Goal: Browse casually: Explore the website without a specific task or goal

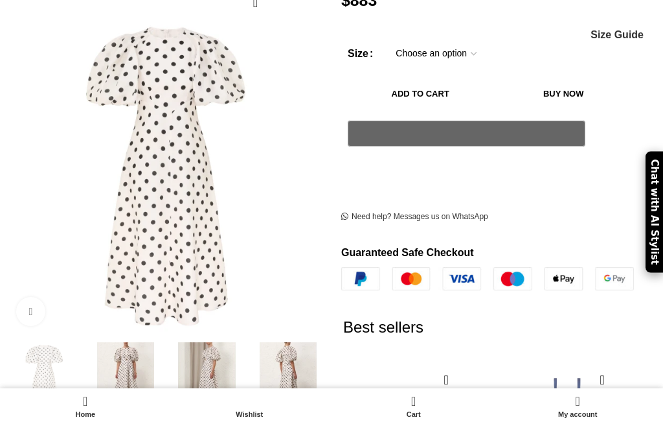
scroll to position [230, 0]
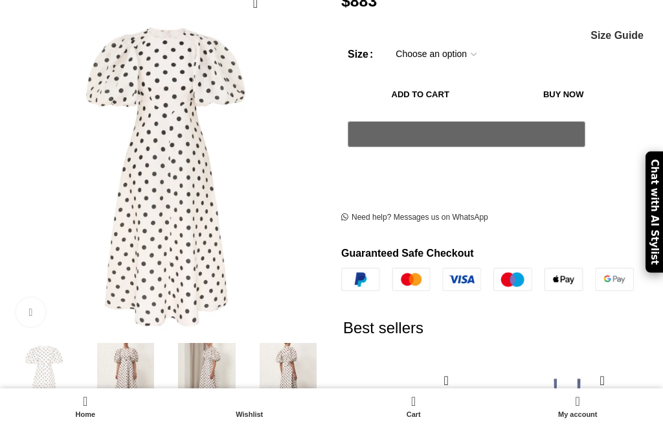
click at [128, 376] on img at bounding box center [125, 380] width 75 height 75
click at [217, 377] on img at bounding box center [206, 380] width 75 height 75
click at [206, 385] on img at bounding box center [206, 380] width 75 height 75
click at [295, 376] on img at bounding box center [288, 380] width 75 height 75
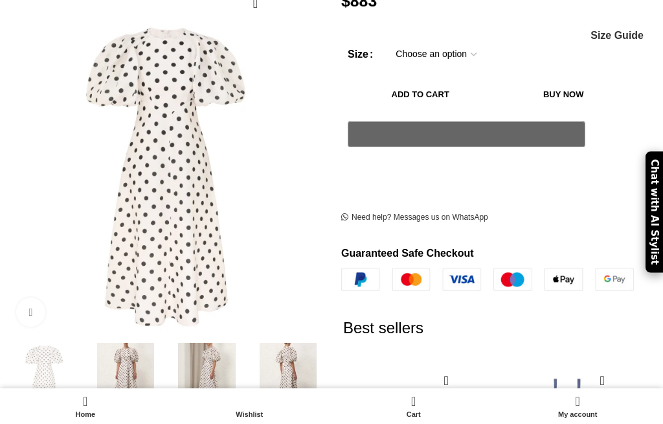
click at [141, 376] on img at bounding box center [125, 380] width 75 height 75
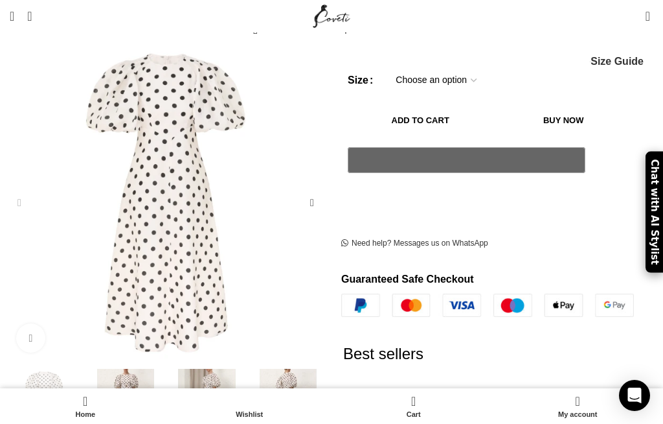
scroll to position [204, 0]
click at [323, 395] on div "Next slide" at bounding box center [312, 407] width 26 height 26
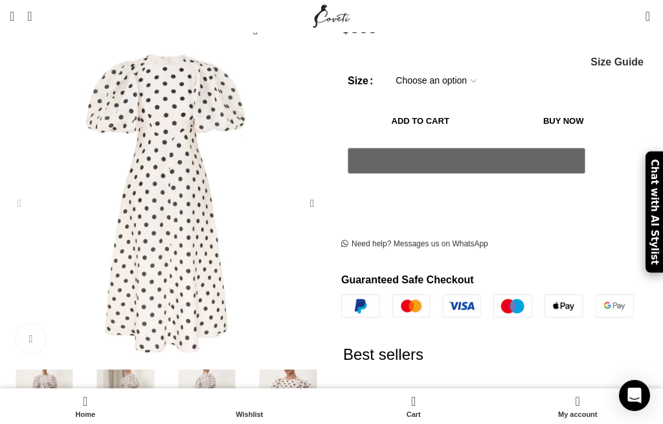
click at [313, 394] on div "Next slide" at bounding box center [312, 407] width 26 height 26
click at [317, 394] on div "Next slide" at bounding box center [312, 407] width 26 height 26
click at [310, 192] on div "Next slide" at bounding box center [312, 203] width 26 height 26
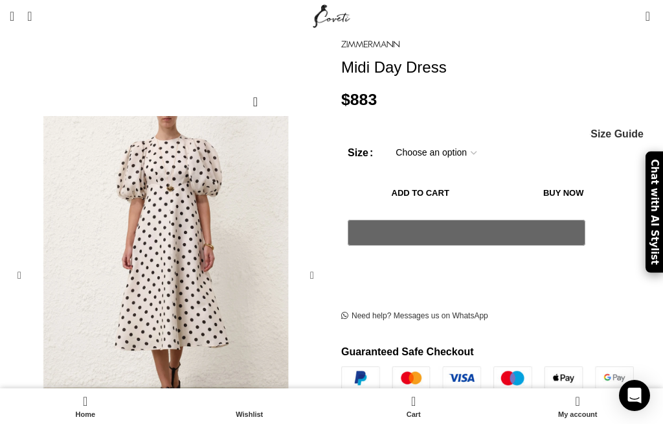
scroll to position [131, 0]
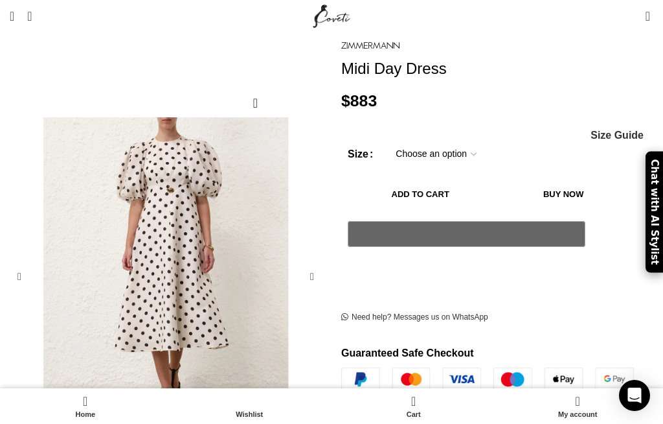
click at [313, 264] on div "Next slide" at bounding box center [312, 277] width 26 height 26
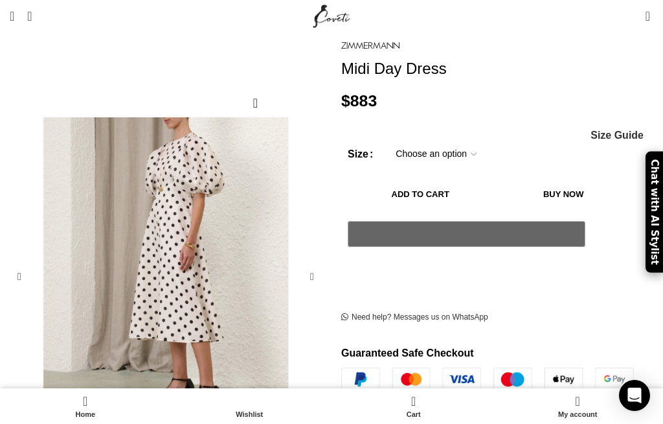
click at [314, 264] on div "Next slide" at bounding box center [312, 277] width 26 height 26
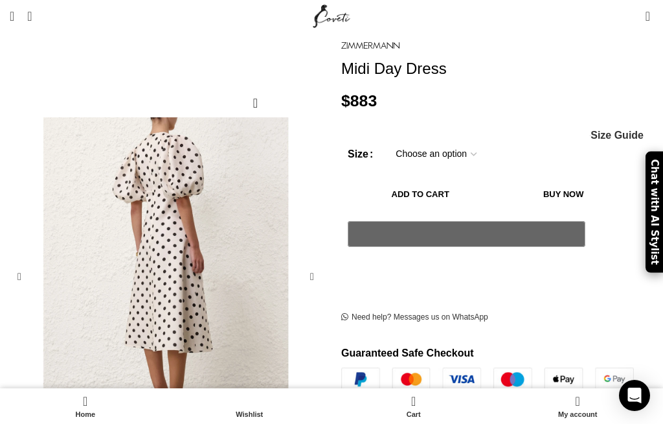
scroll to position [0, 556]
click at [311, 264] on div "Next slide" at bounding box center [312, 277] width 26 height 26
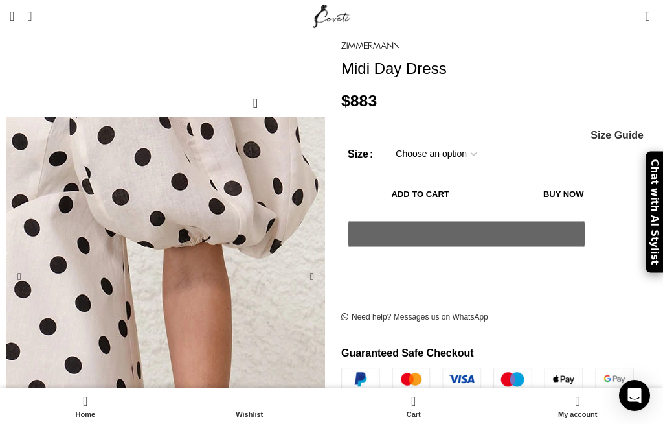
click at [315, 264] on div "Next slide" at bounding box center [312, 277] width 26 height 26
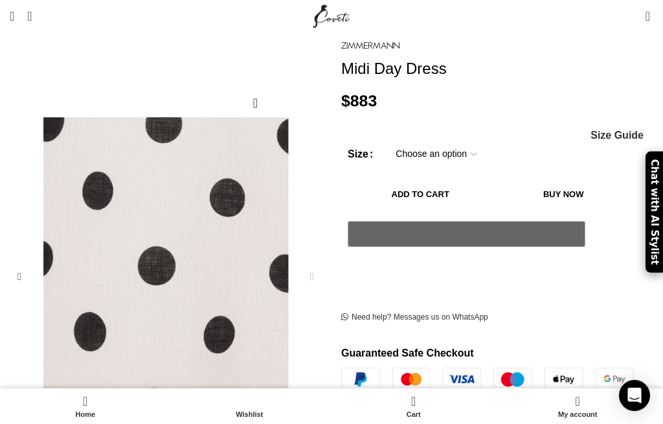
click at [308, 264] on div "Next slide" at bounding box center [312, 277] width 26 height 26
click at [311, 268] on div "Next slide" at bounding box center [312, 277] width 26 height 26
click at [317, 267] on div "Next slide" at bounding box center [312, 277] width 26 height 26
click at [316, 267] on div "Next slide" at bounding box center [312, 277] width 26 height 26
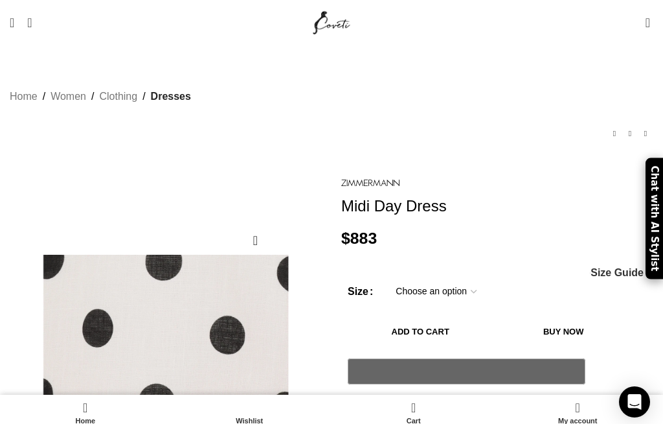
scroll to position [0, 695]
